Goal: Find specific page/section: Find specific page/section

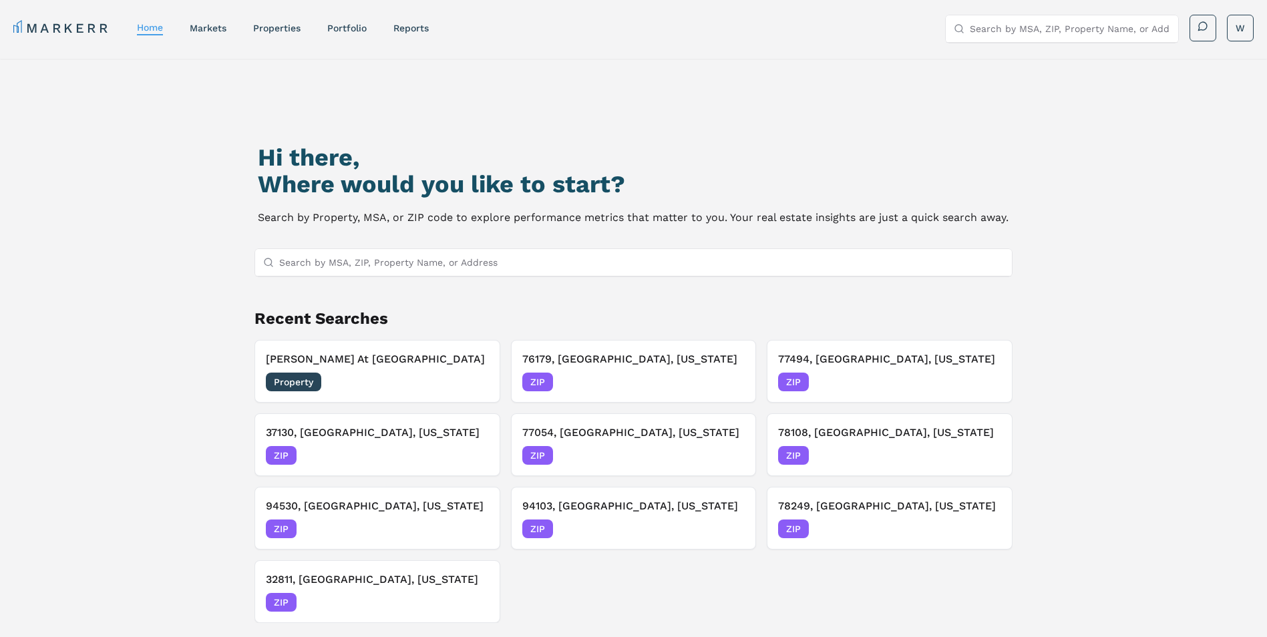
click at [362, 265] on input "Search by MSA, ZIP, Property Name, or Address" at bounding box center [641, 262] width 725 height 27
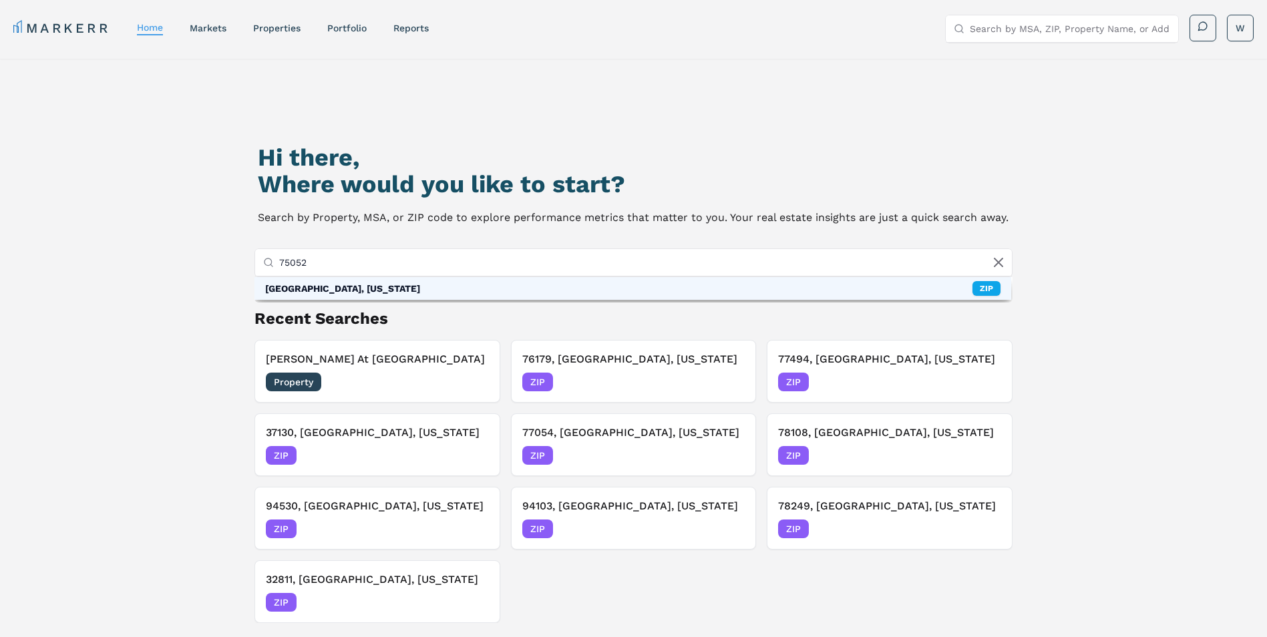
type input "75052"
click at [379, 292] on div "[GEOGRAPHIC_DATA], [US_STATE]" at bounding box center [342, 288] width 155 height 13
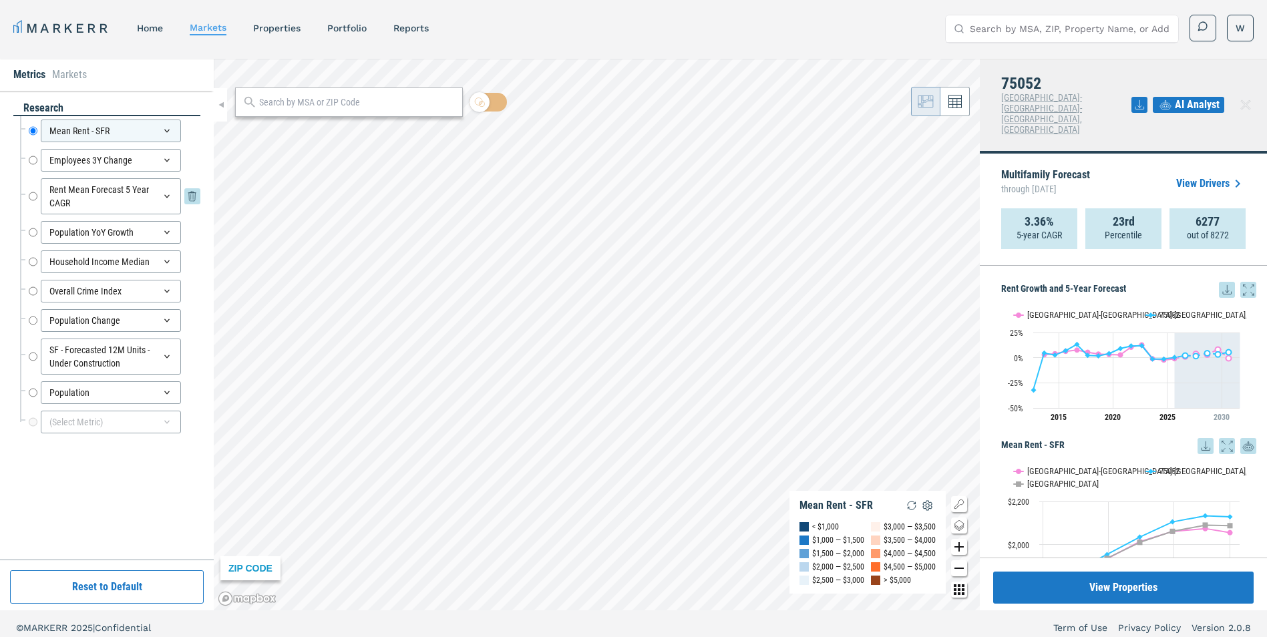
click at [29, 197] on input "Rent Mean Forecast 5 Year CAGR" at bounding box center [33, 196] width 9 height 36
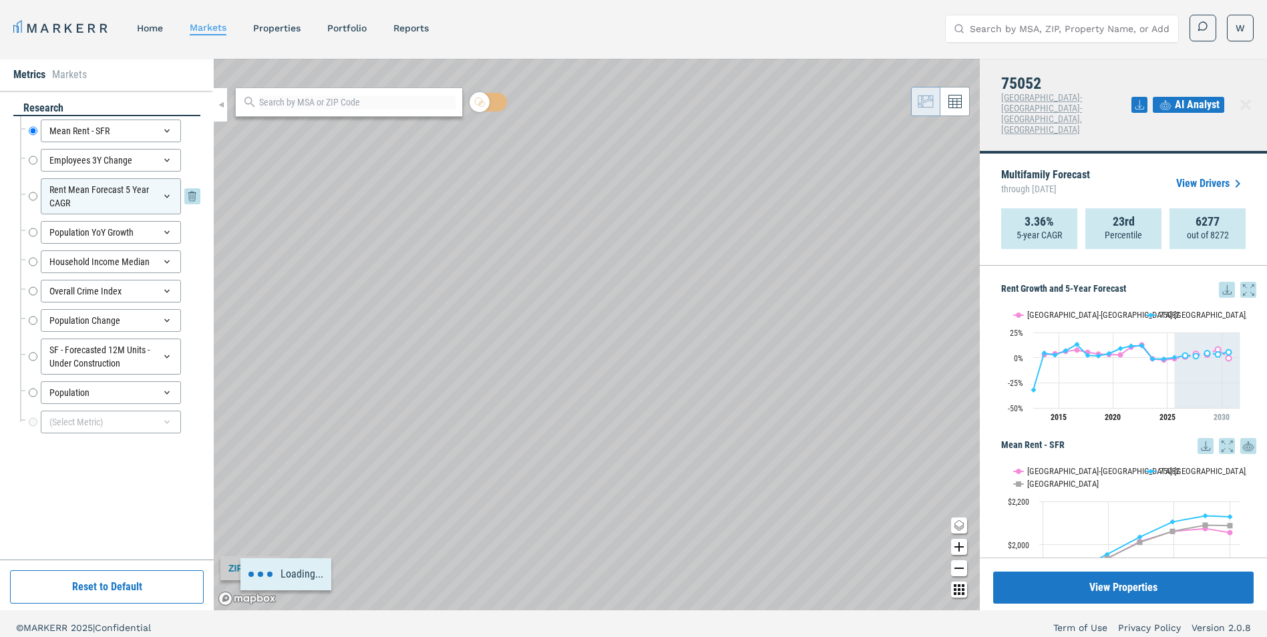
radio input "false"
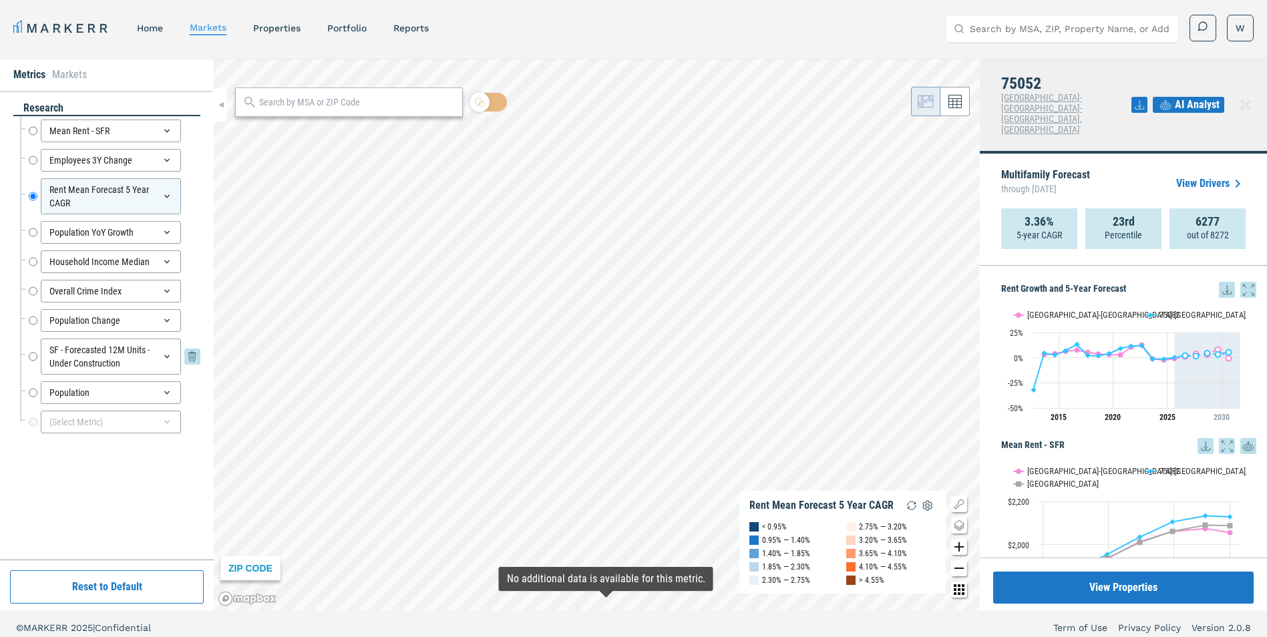
click at [34, 358] on input "SF - Forecasted 12M Units - Under Construction" at bounding box center [33, 357] width 9 height 36
radio input "false"
radio input "true"
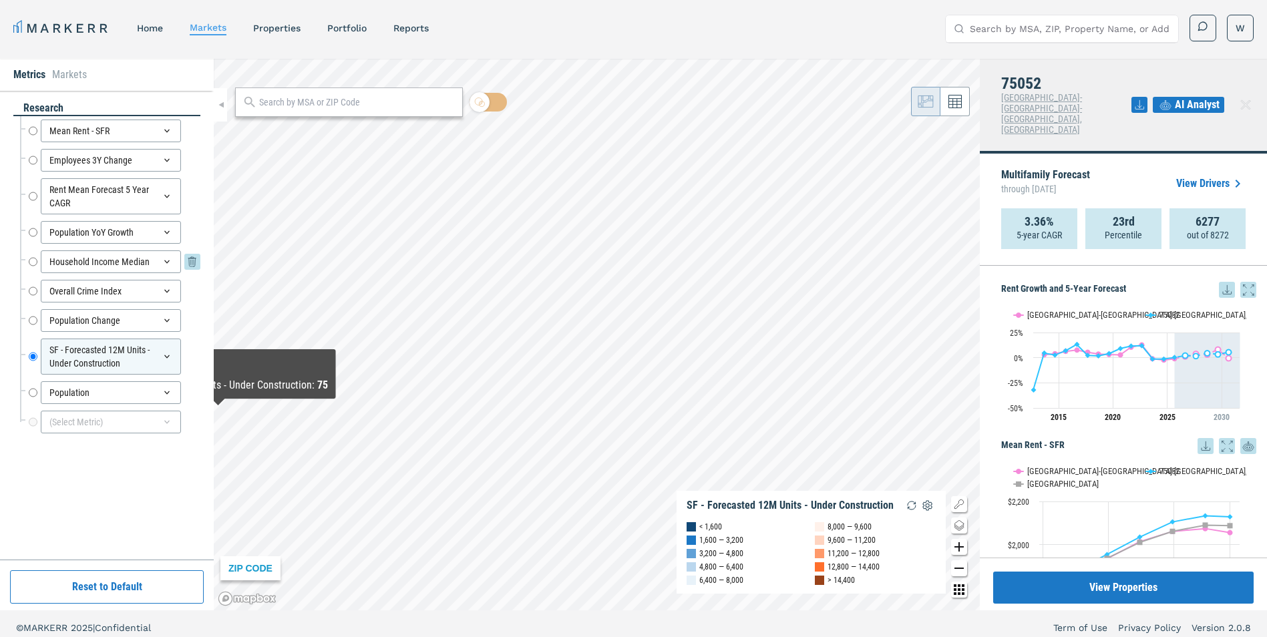
click at [35, 262] on input "Household Income Median" at bounding box center [33, 261] width 9 height 23
radio input "true"
